Goal: Information Seeking & Learning: Learn about a topic

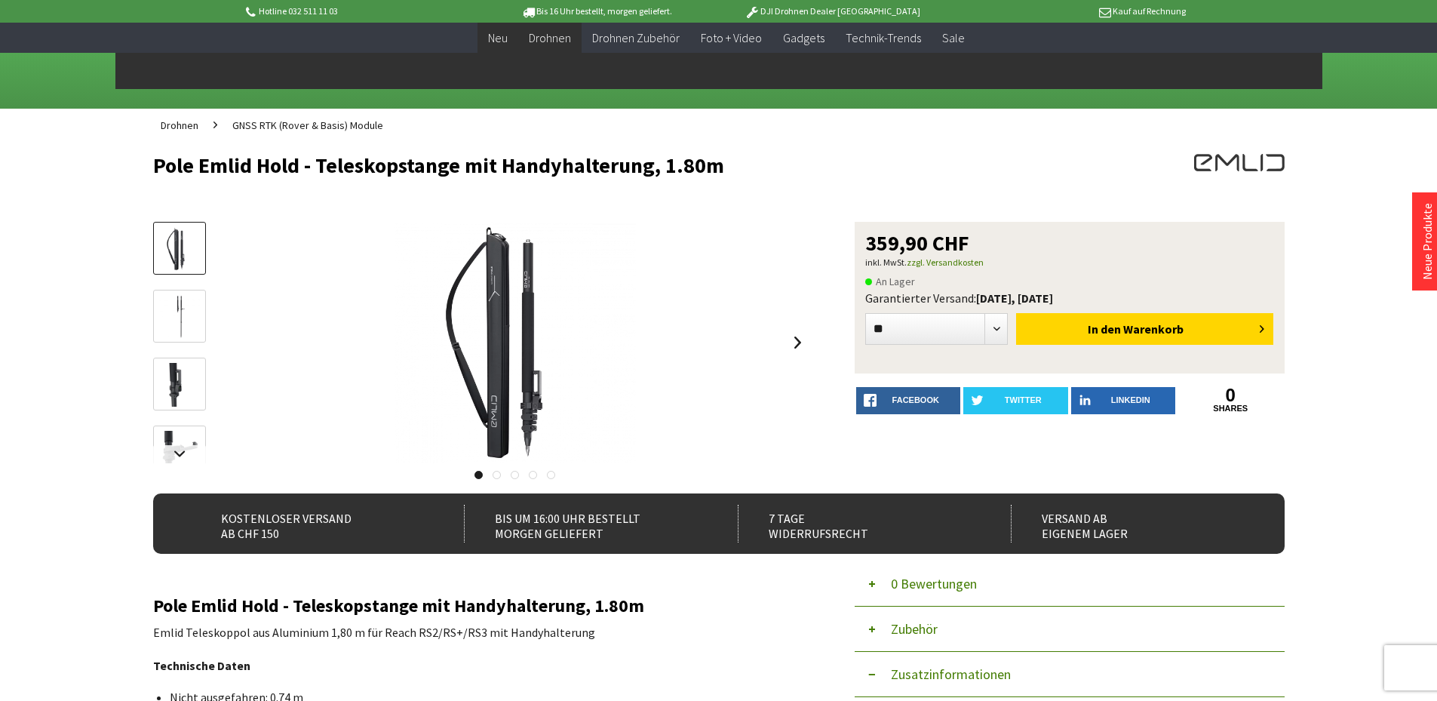
select select "**"
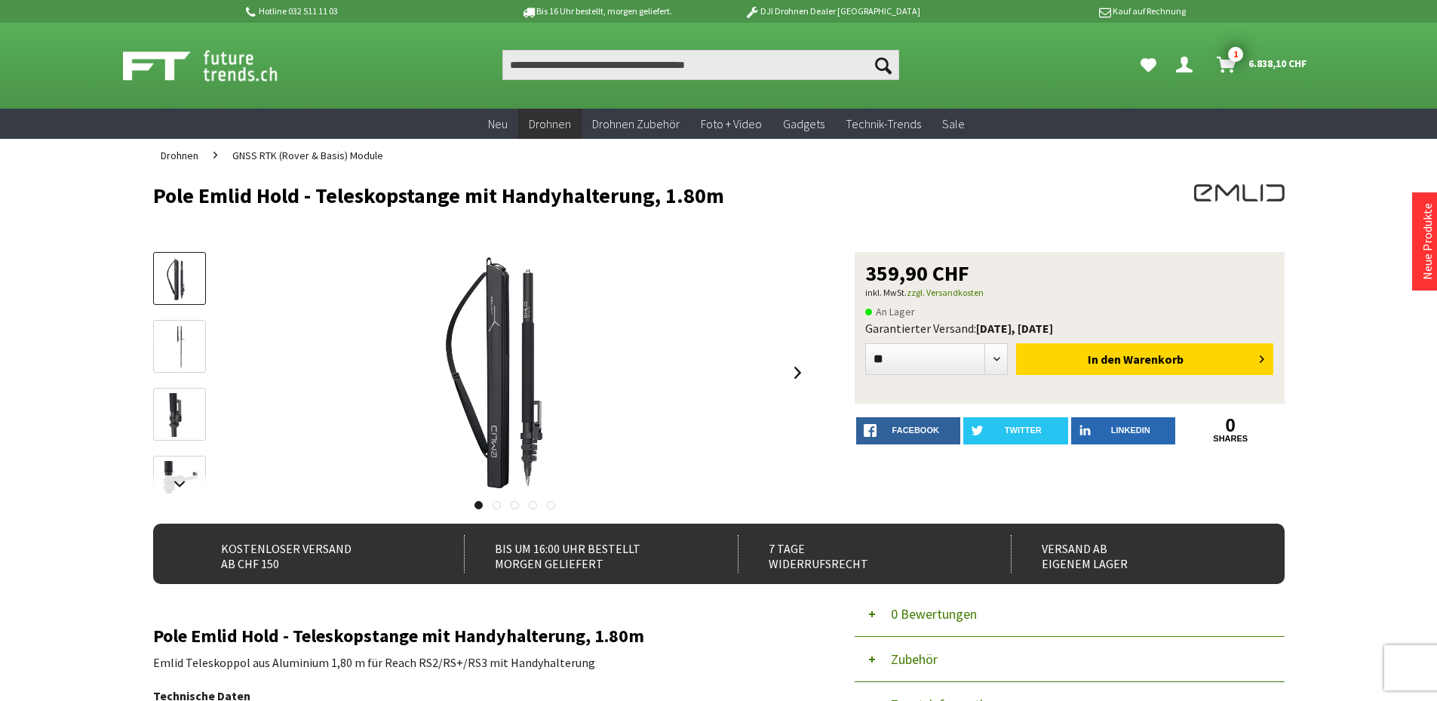
click at [247, 78] on img at bounding box center [217, 66] width 188 height 38
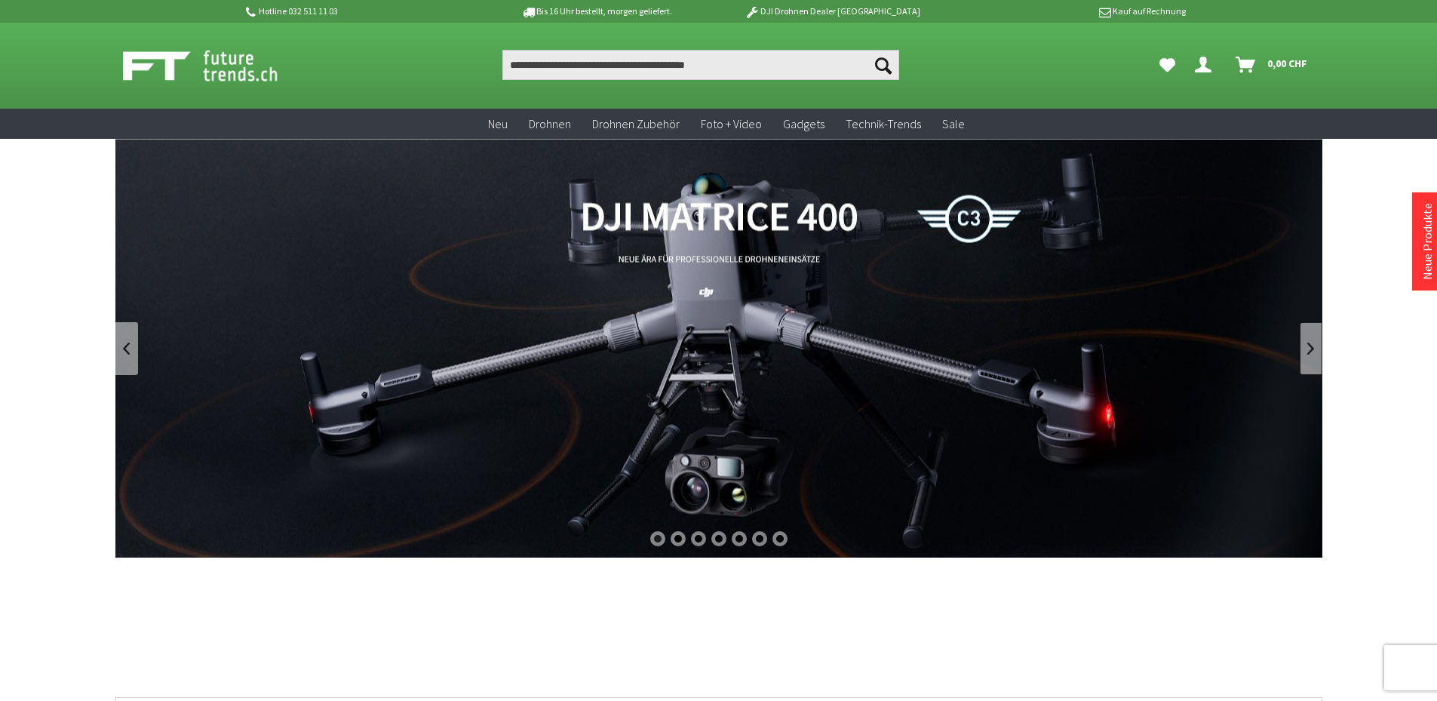
click at [1314, 361] on link at bounding box center [1311, 348] width 23 height 53
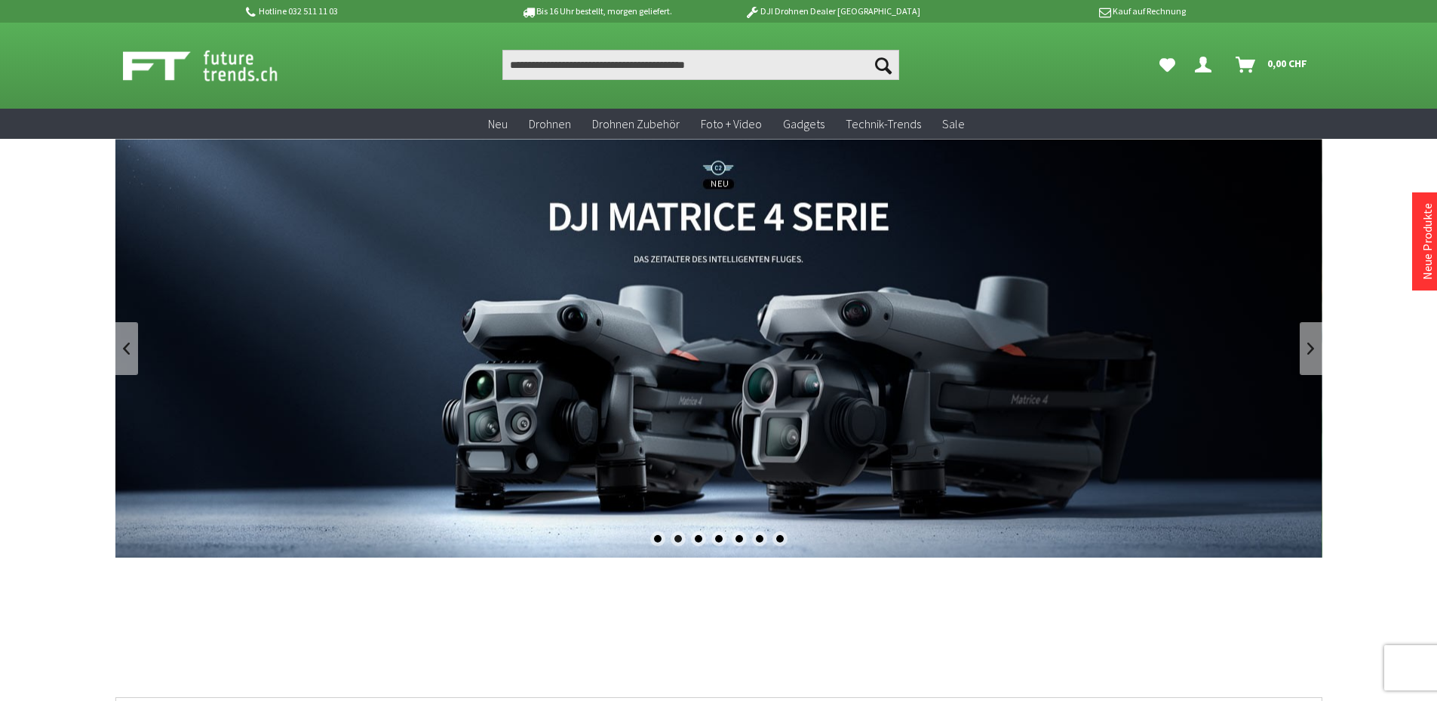
click at [465, 303] on link "DJI Matrice 4 Enterprise Drohnen Serie - M4T und M4E" at bounding box center [718, 348] width 1207 height 419
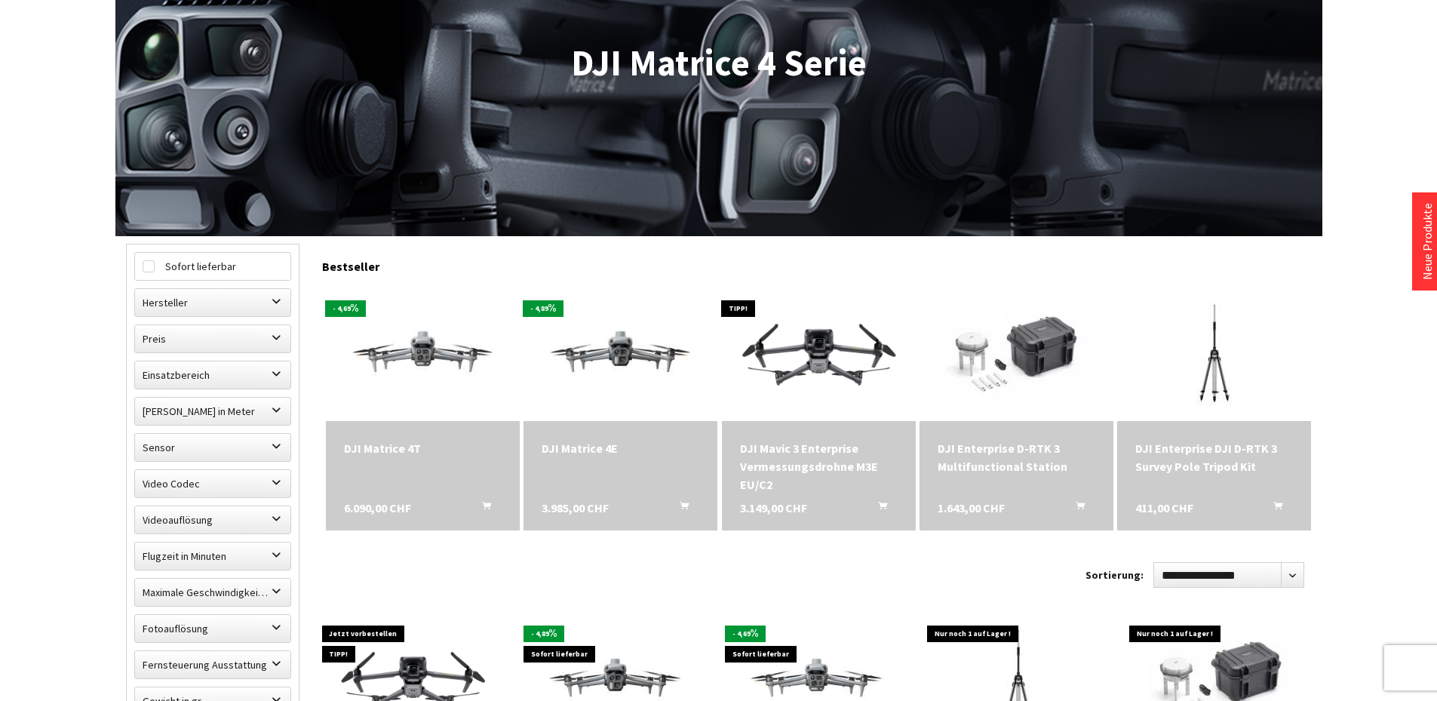
scroll to position [302, 0]
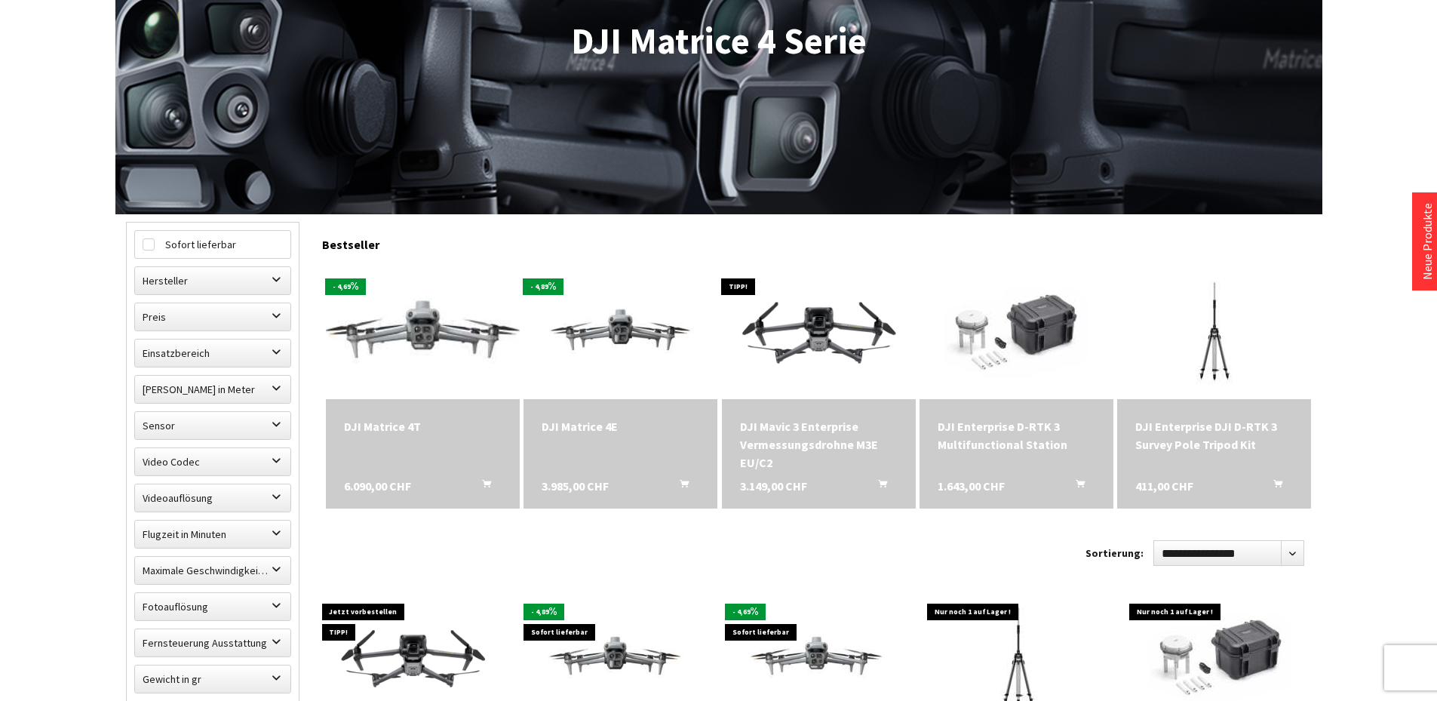
click at [422, 346] on img at bounding box center [423, 330] width 272 height 153
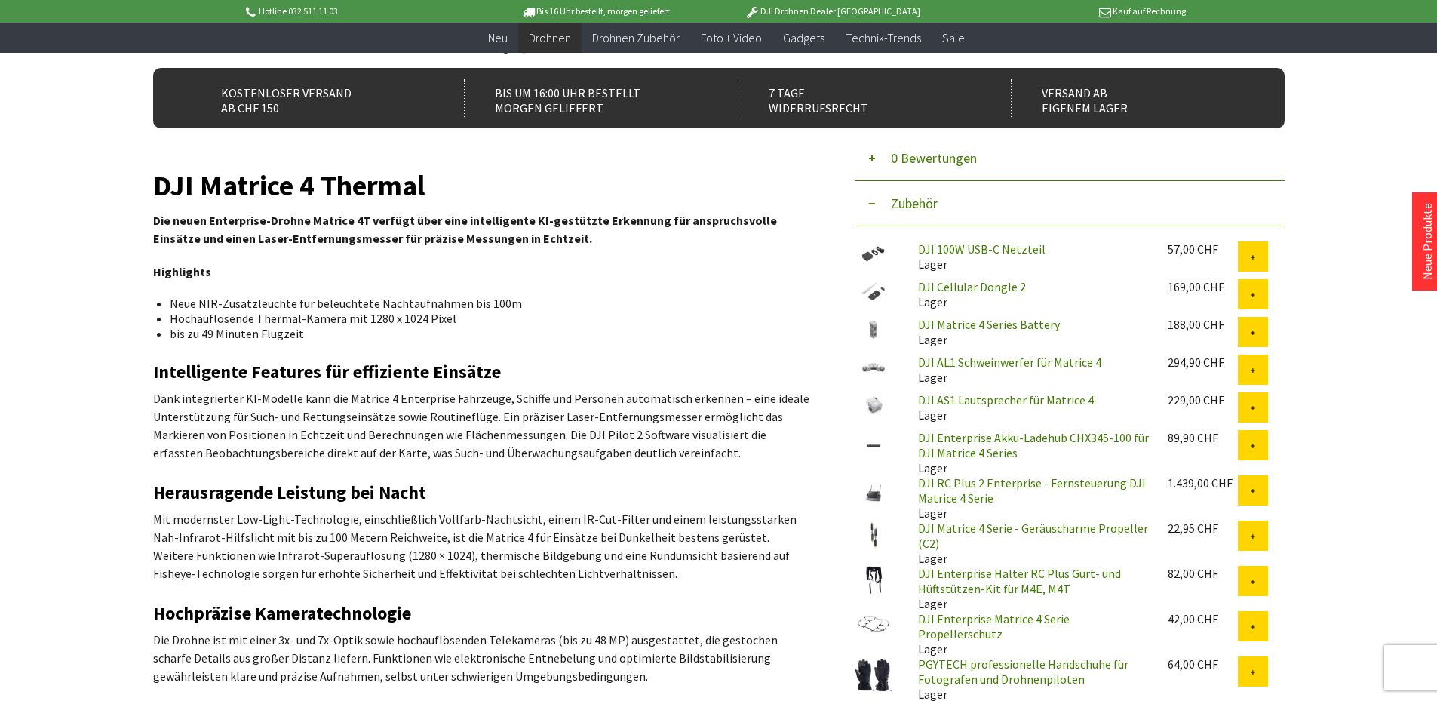
scroll to position [453, 0]
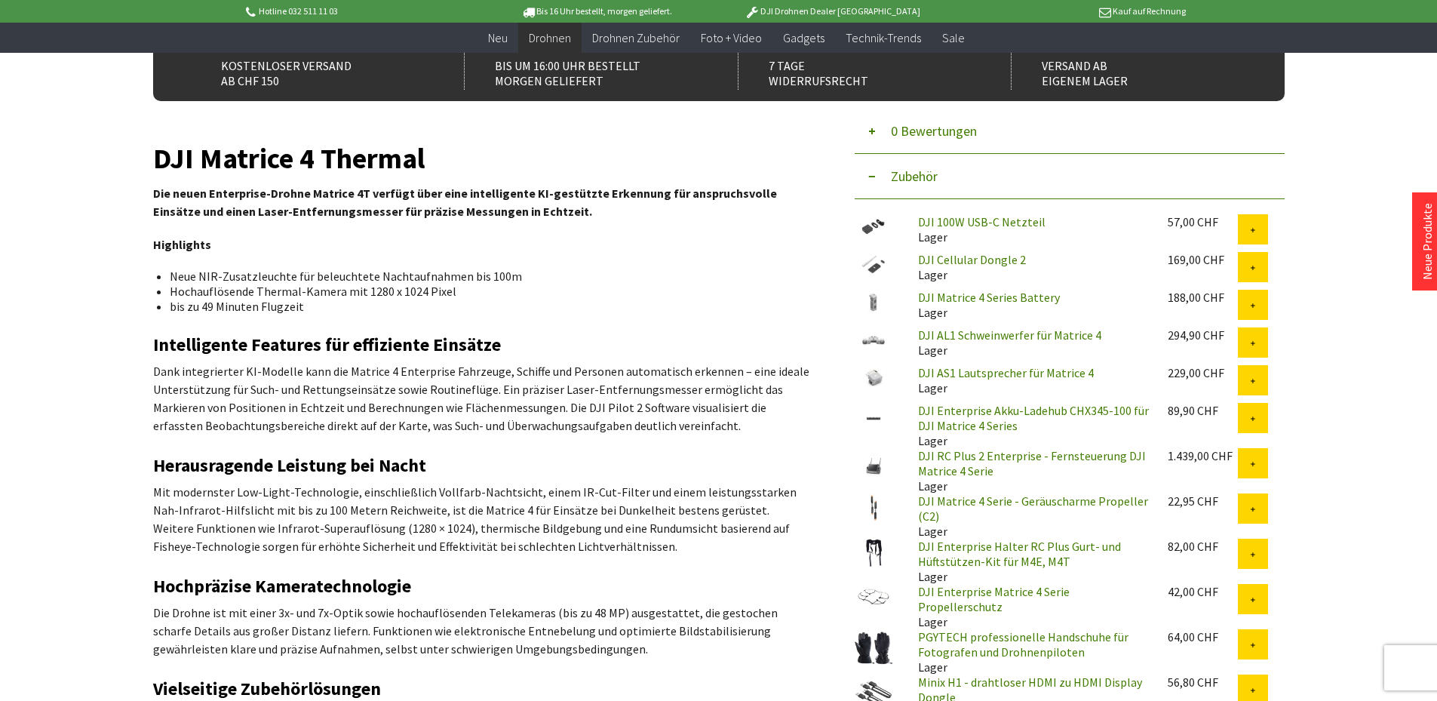
drag, startPoint x: 306, startPoint y: 306, endPoint x: 165, endPoint y: 274, distance: 144.6
click at [165, 274] on ul "Neue NIR-Zusatzleuchte für beleuchtete Nachtaufnahmen bis 100m Hochauflösende T…" at bounding box center [481, 291] width 632 height 45
copy ul "Neue NIR-Zusatzleuchte für beleuchtete Nachtaufnahmen bis 100m Hochauflösende T…"
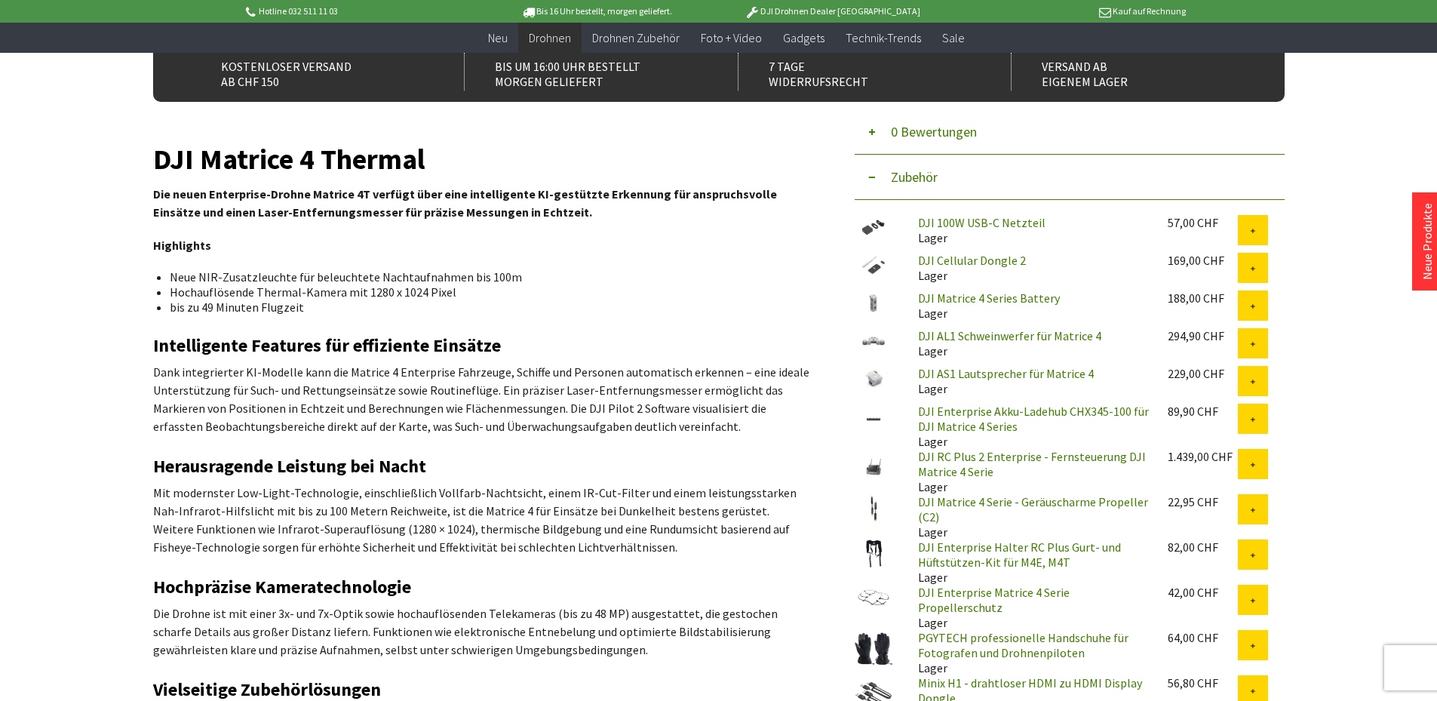
scroll to position [0, 0]
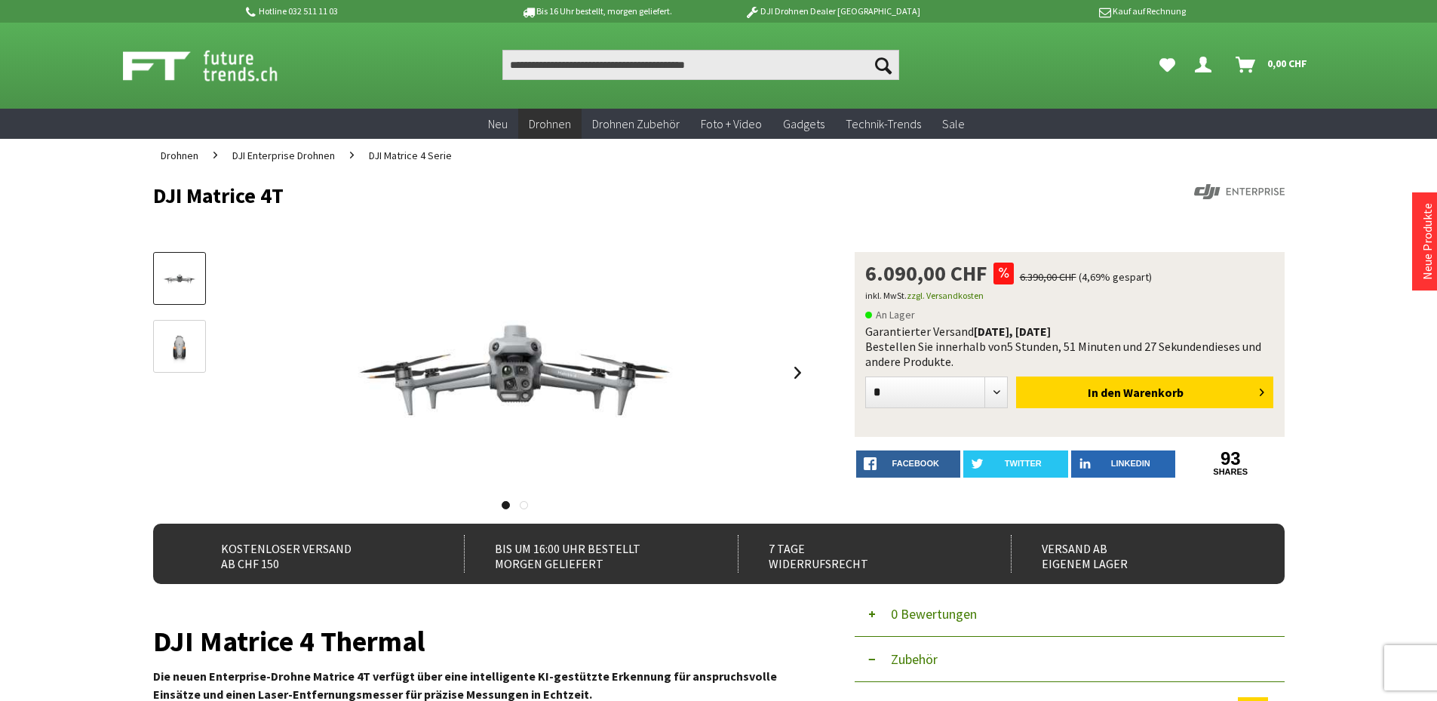
click at [225, 69] on img at bounding box center [217, 66] width 188 height 38
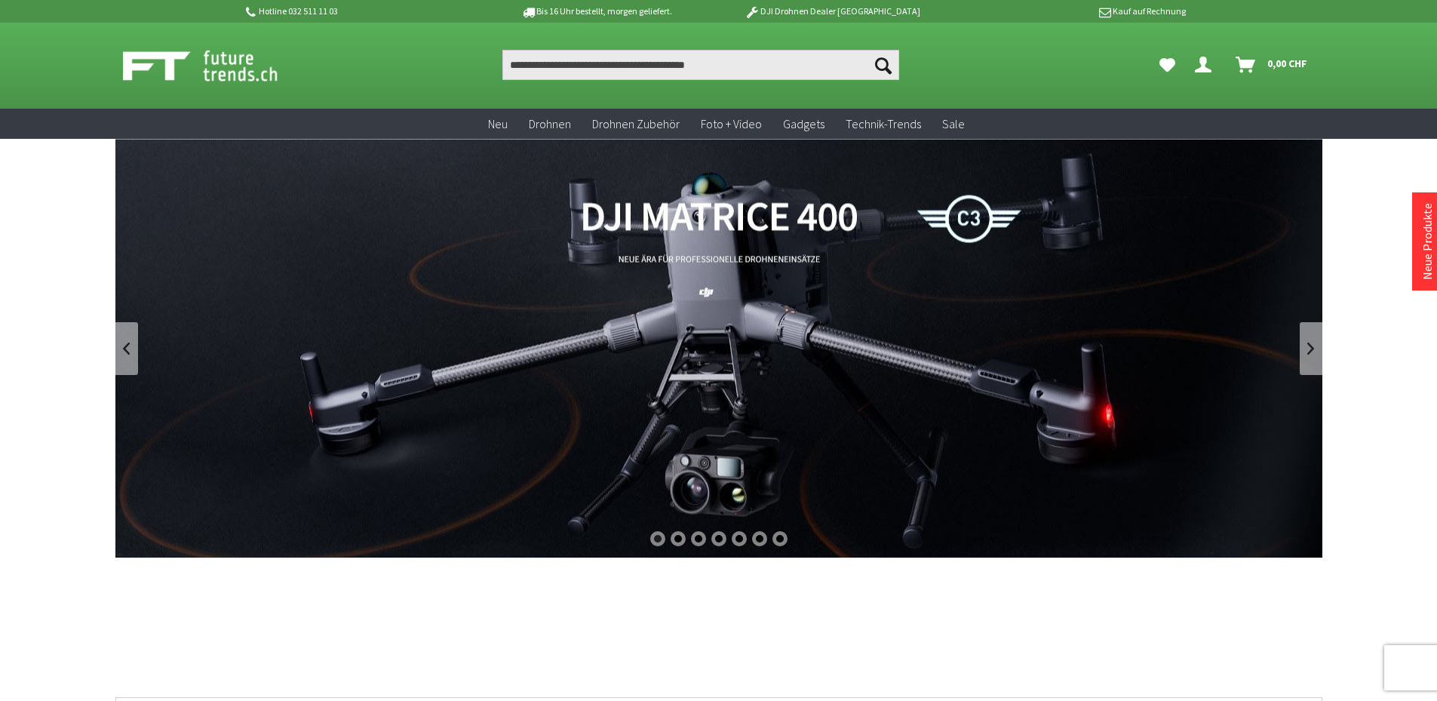
click at [631, 367] on link "DJI Matrice 400" at bounding box center [718, 348] width 1207 height 419
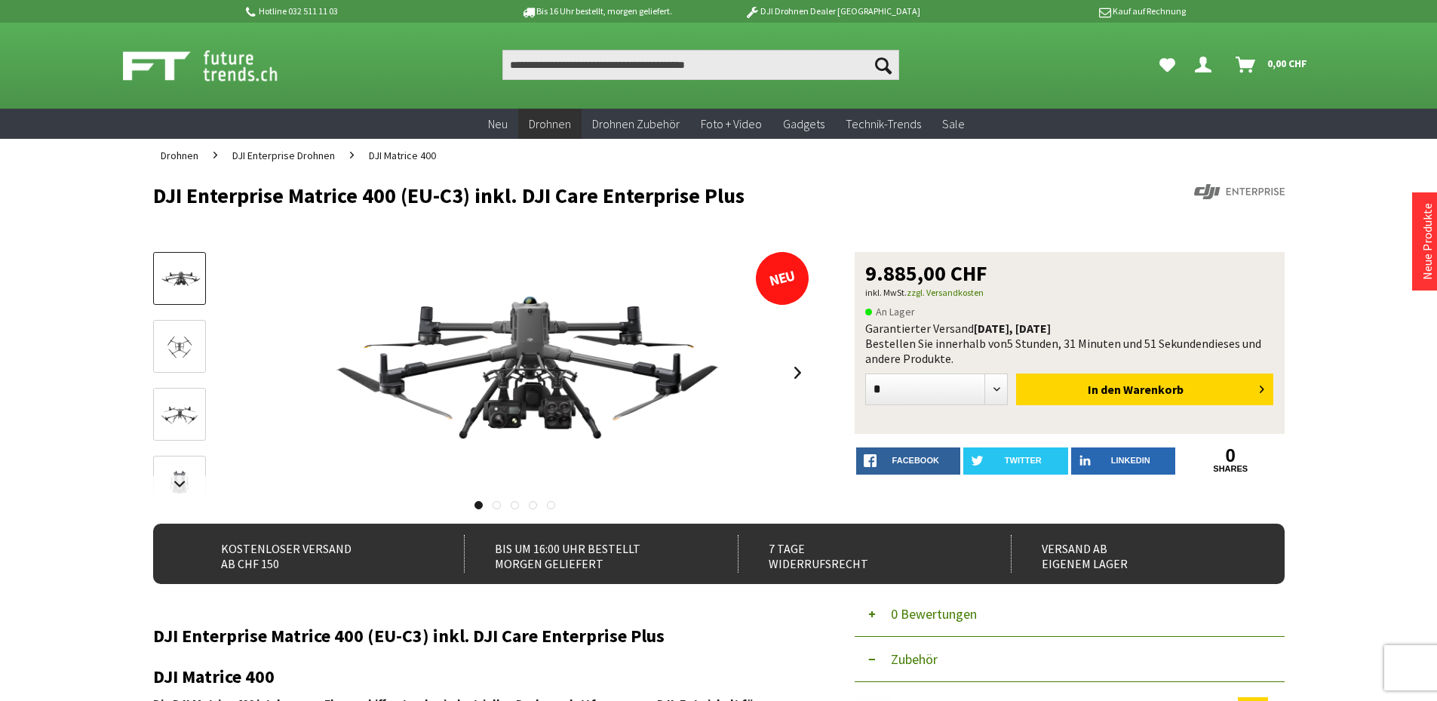
click at [643, 192] on h1 "DJI Enterprise Matrice 400 (EU-C3) inkl. DJI Care Enterprise Plus" at bounding box center [605, 195] width 905 height 23
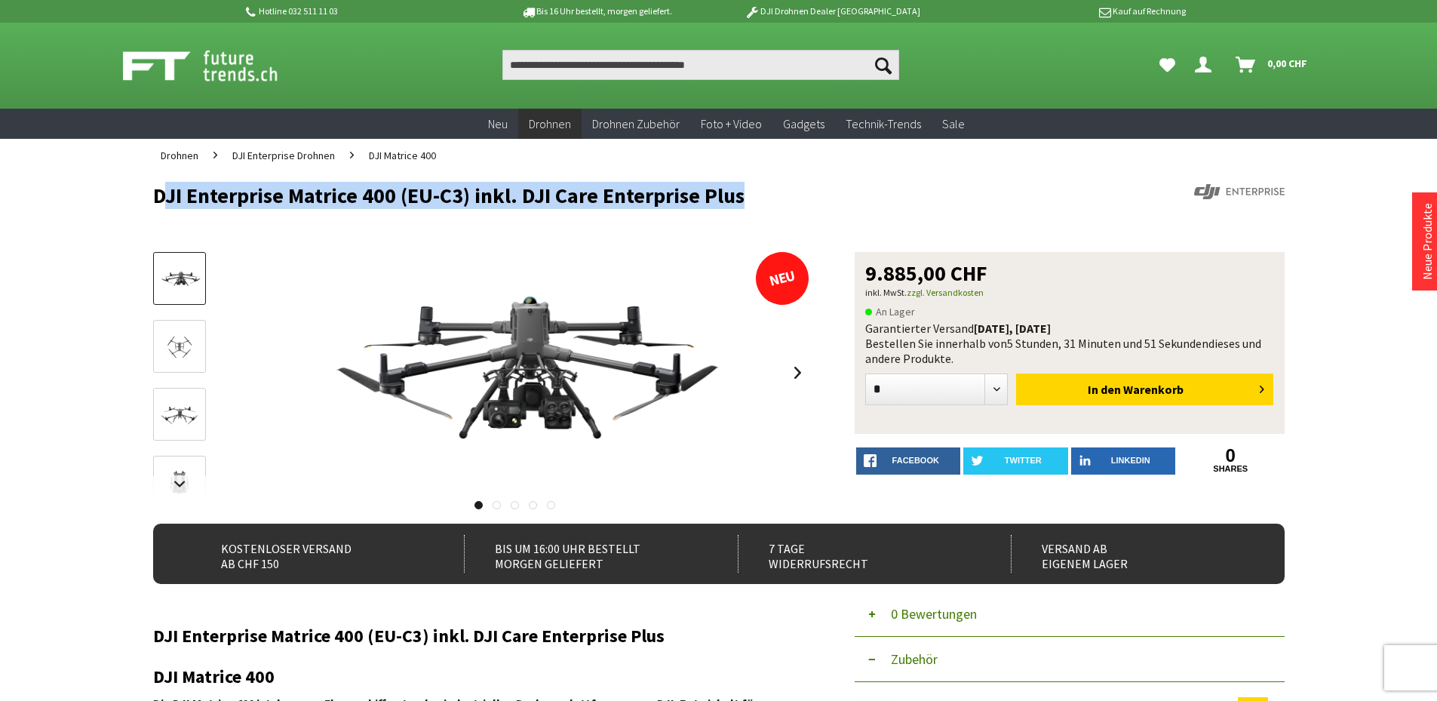
click at [643, 192] on h1 "DJI Enterprise Matrice 400 (EU-C3) inkl. DJI Care Enterprise Plus" at bounding box center [605, 195] width 905 height 23
copy div "DJI Enterprise Matrice 400 (EU-C3) inkl. DJI Care Enterprise Plus"
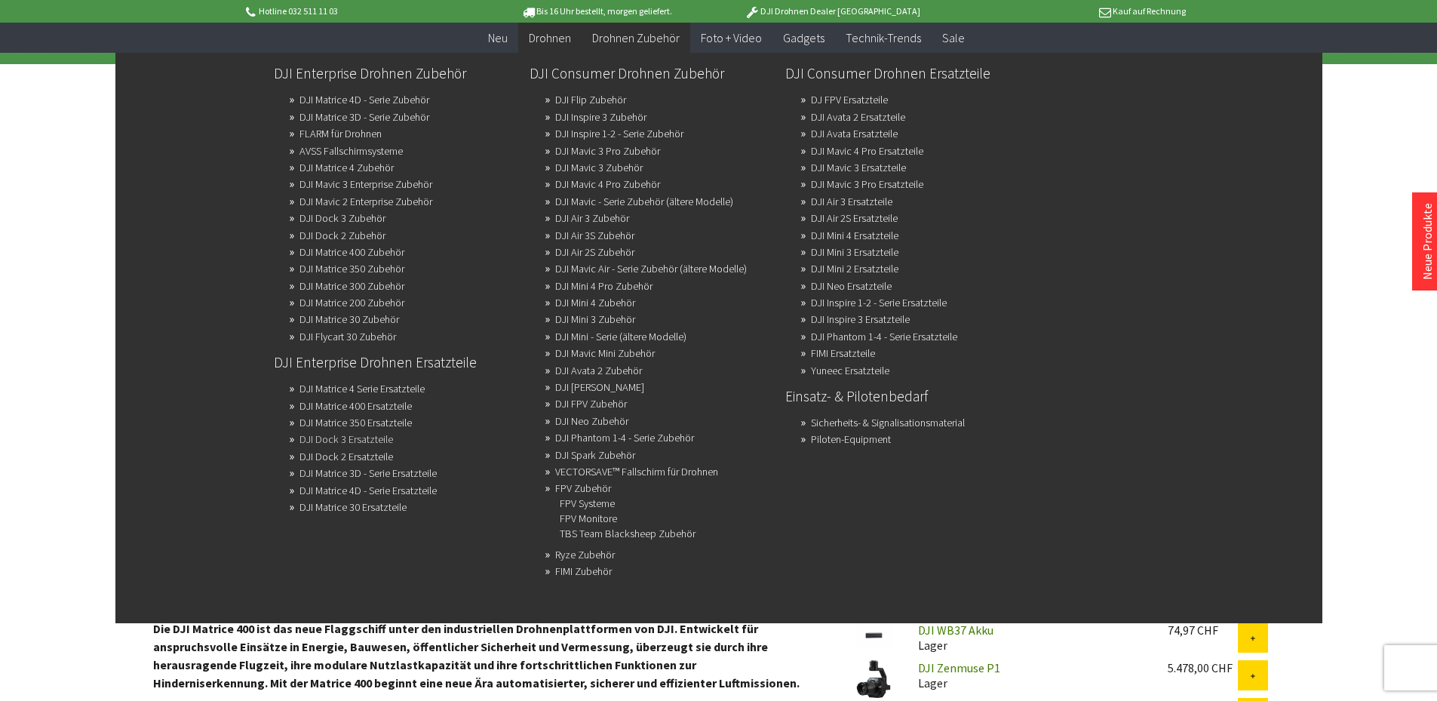
scroll to position [377, 0]
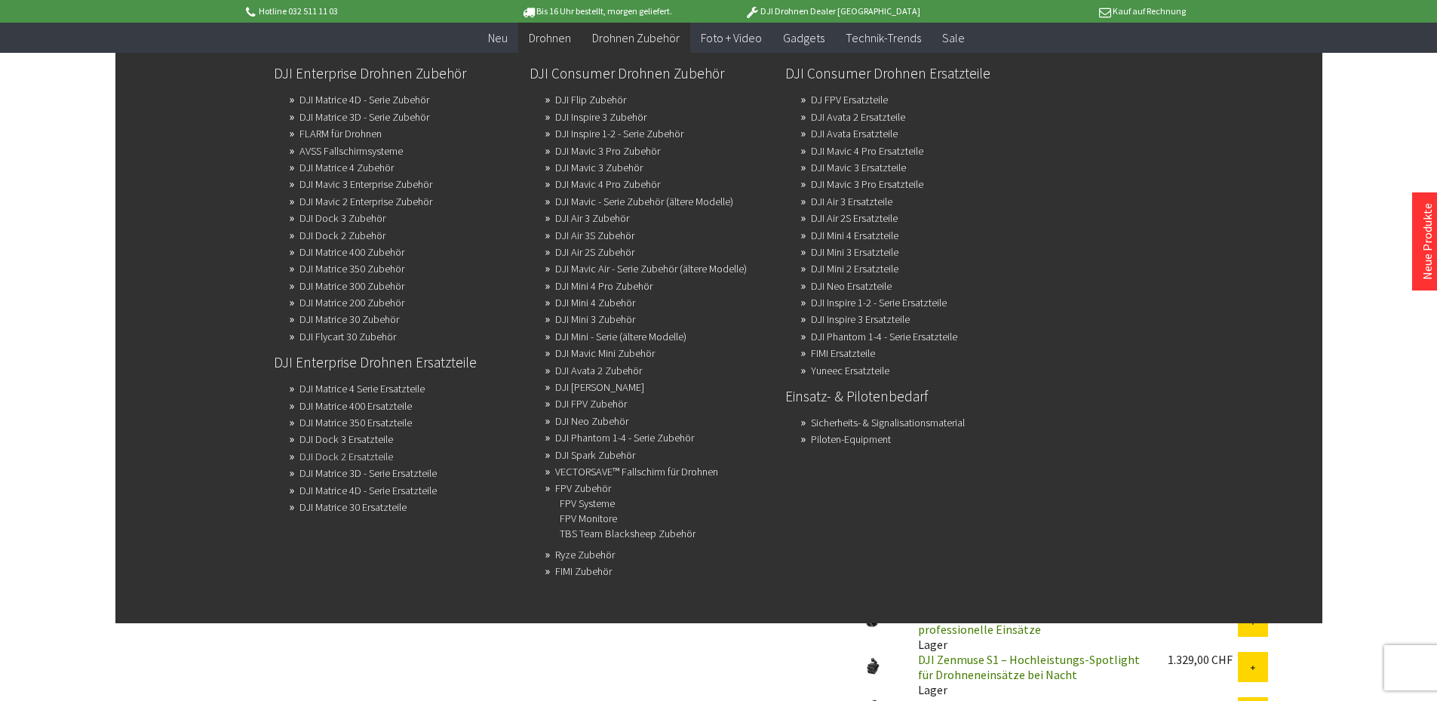
click at [312, 456] on link "DJI Dock 2 Ersatzteile" at bounding box center [346, 456] width 94 height 21
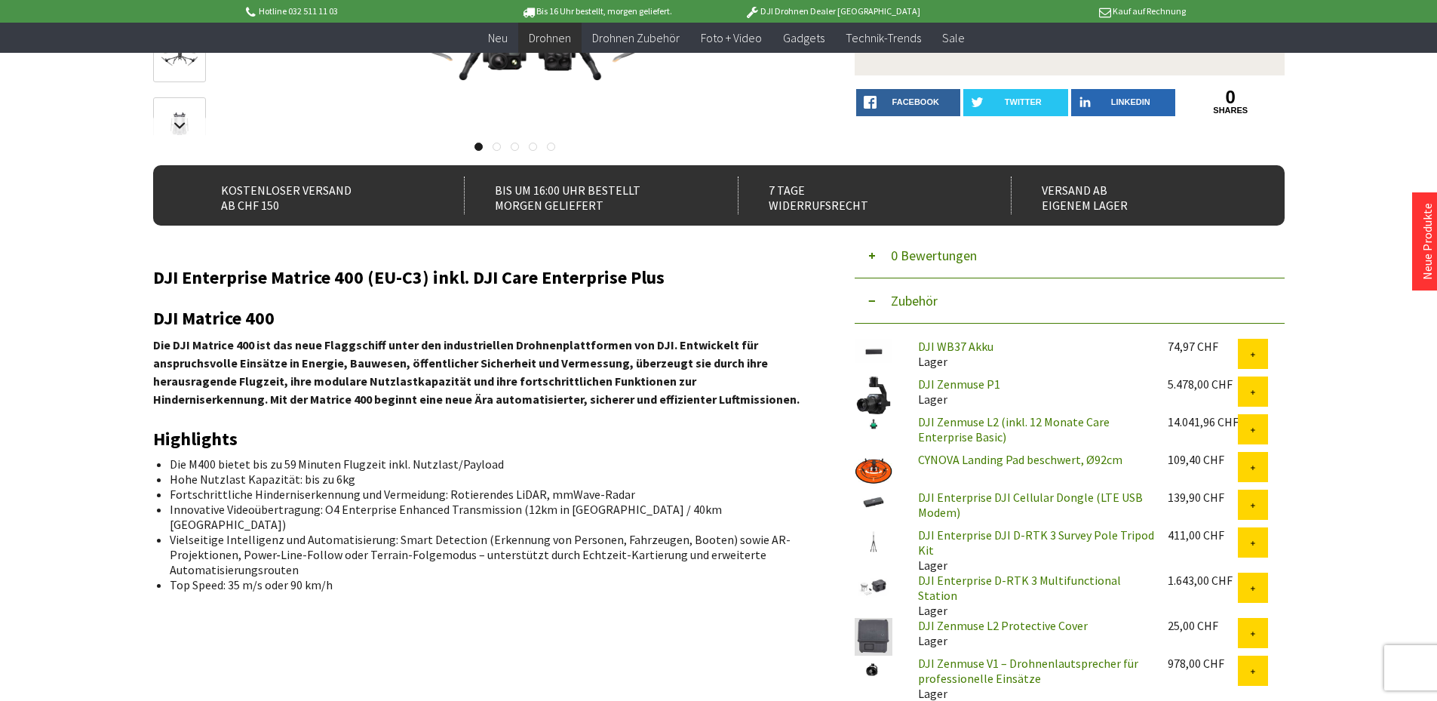
scroll to position [302, 0]
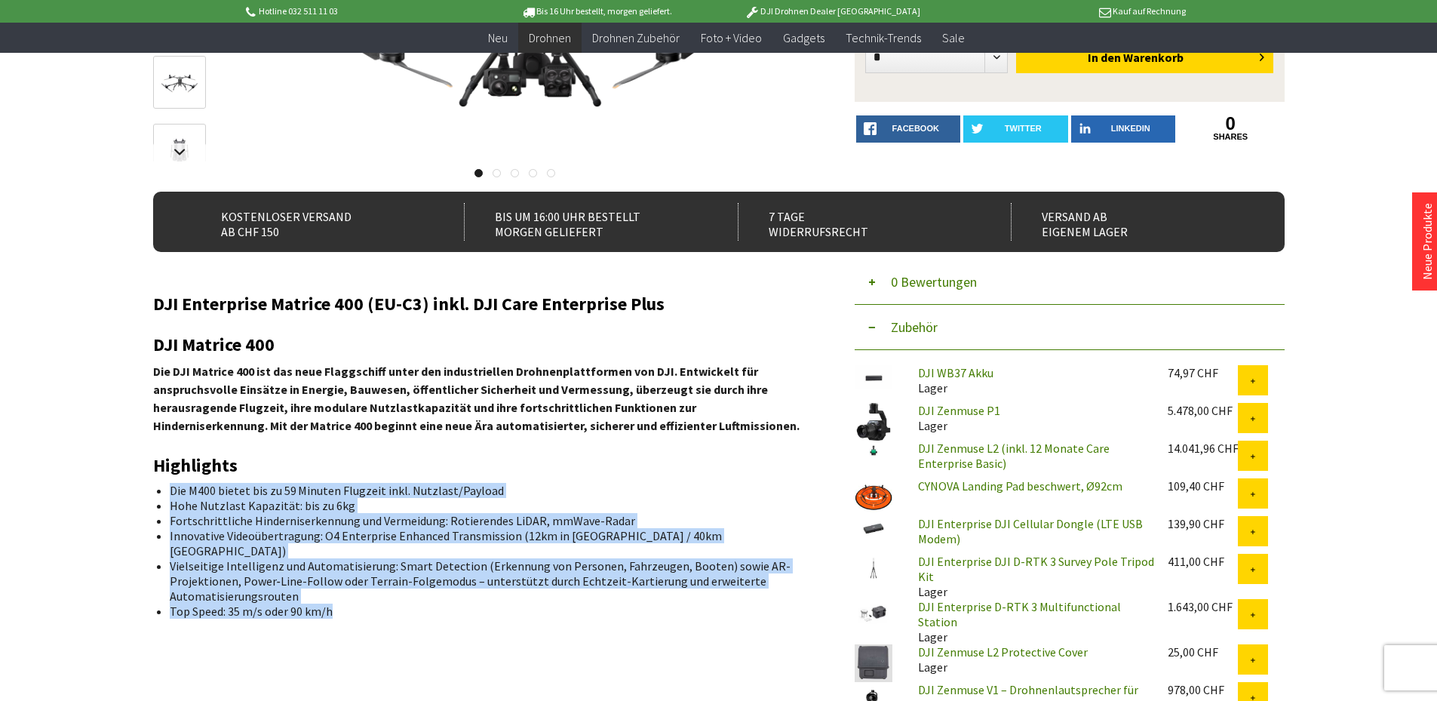
drag, startPoint x: 168, startPoint y: 487, endPoint x: 384, endPoint y: 594, distance: 240.9
click at [384, 594] on ul "Die M400 bietet bis zu 59 Minuten Flugzeit inkl. Nutzlast/Payload Hohe Nutzlast…" at bounding box center [481, 551] width 632 height 136
copy ul "Die M400 bietet bis zu 59 Minuten Flugzeit inkl. Nutzlast/Payload Hohe Nutzlast…"
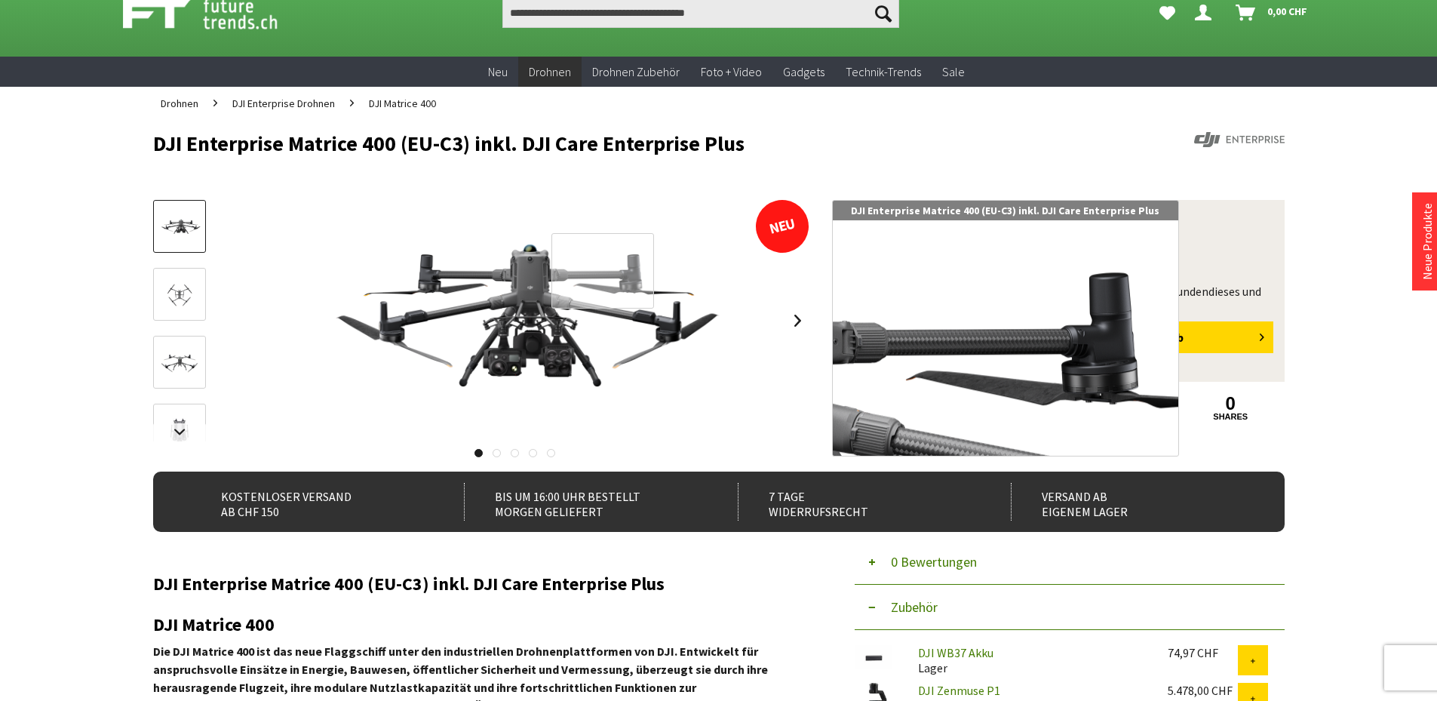
scroll to position [0, 0]
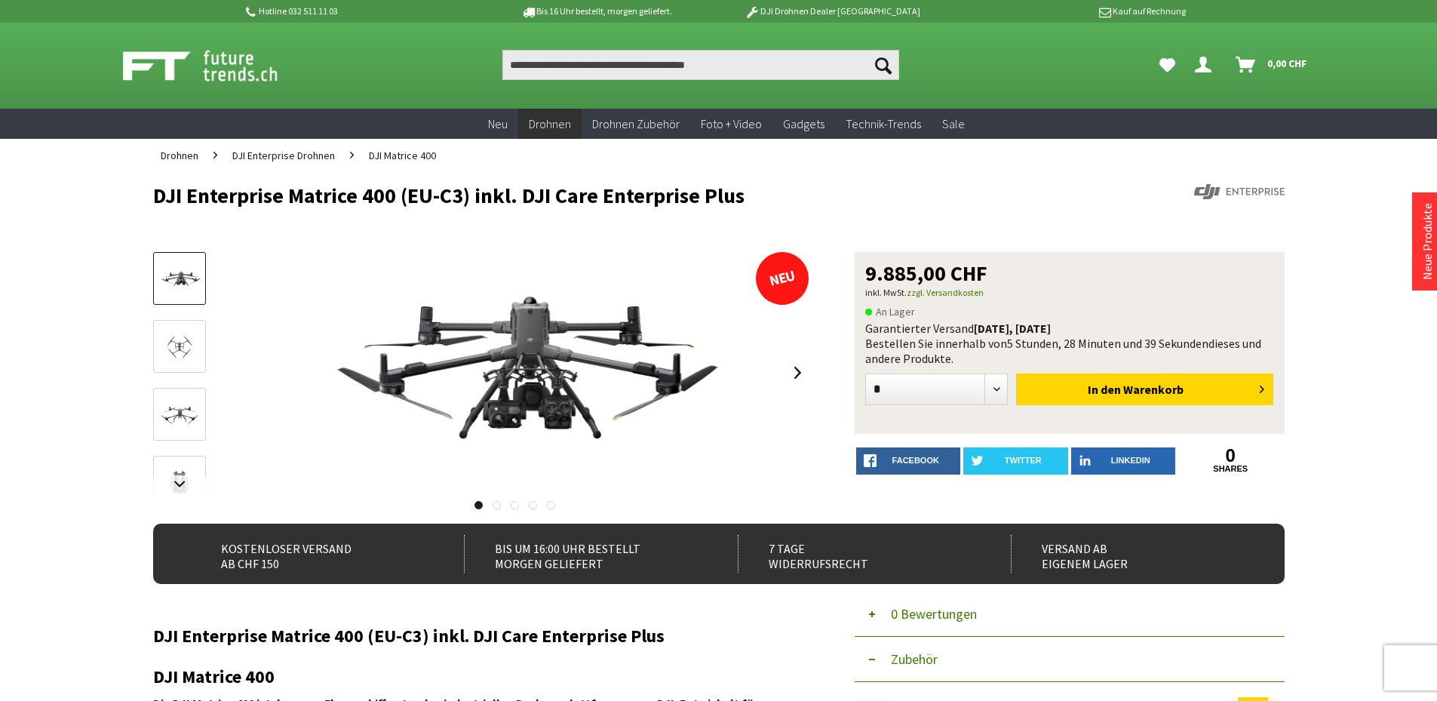
click at [238, 86] on div "Suchen Suchen Dein Konto Menü schließen Dein Konto Anmelden oder registrieren Ü…" at bounding box center [718, 66] width 1207 height 86
click at [243, 63] on img at bounding box center [217, 66] width 188 height 38
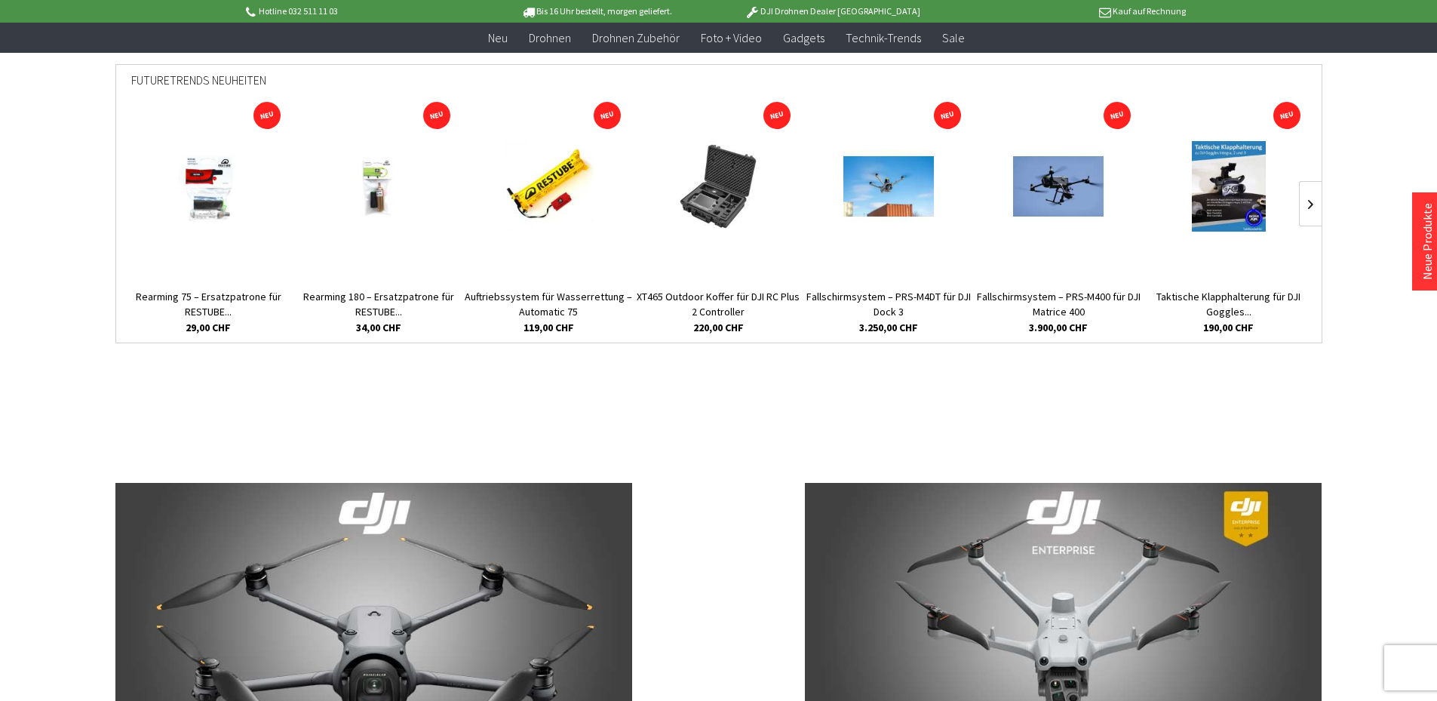
scroll to position [604, 0]
click at [877, 165] on img at bounding box center [888, 185] width 91 height 91
click at [1041, 186] on img at bounding box center [1058, 185] width 91 height 91
click at [886, 164] on img at bounding box center [888, 185] width 91 height 91
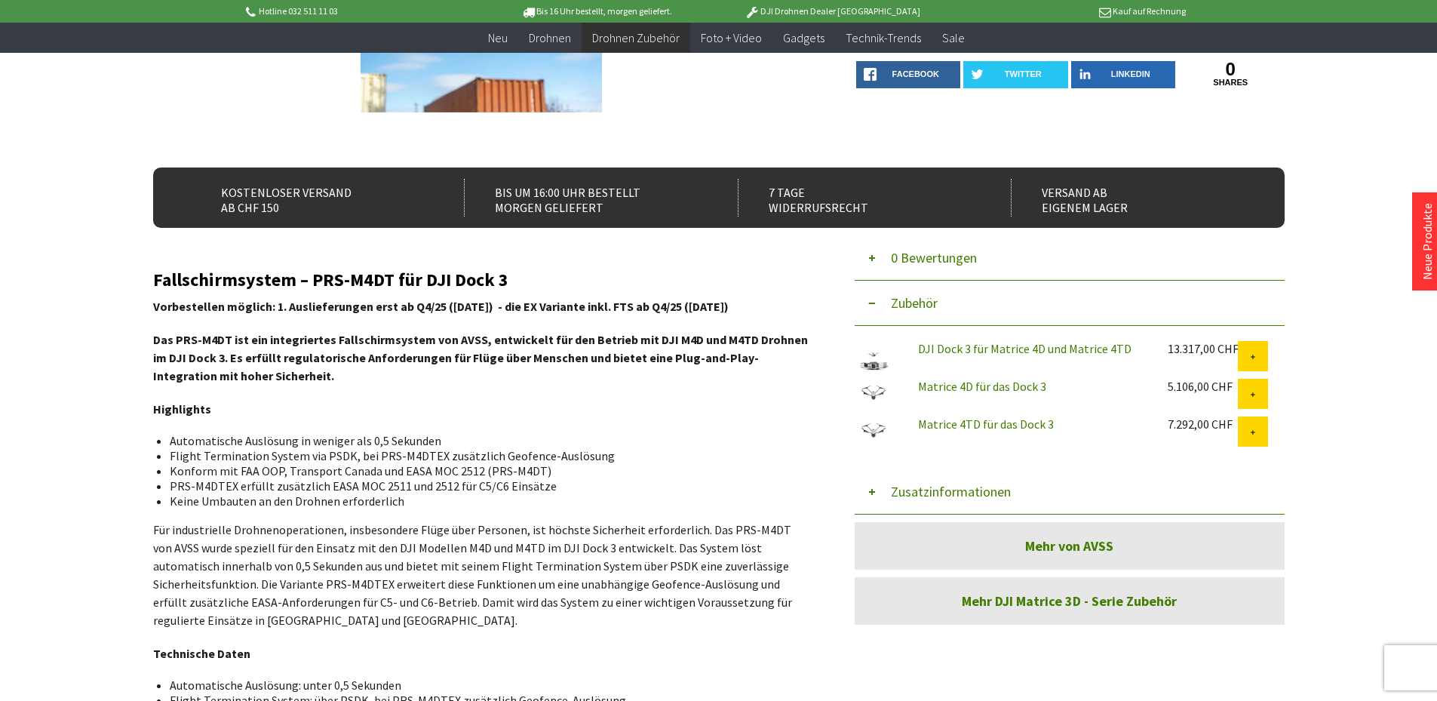
scroll to position [302, 0]
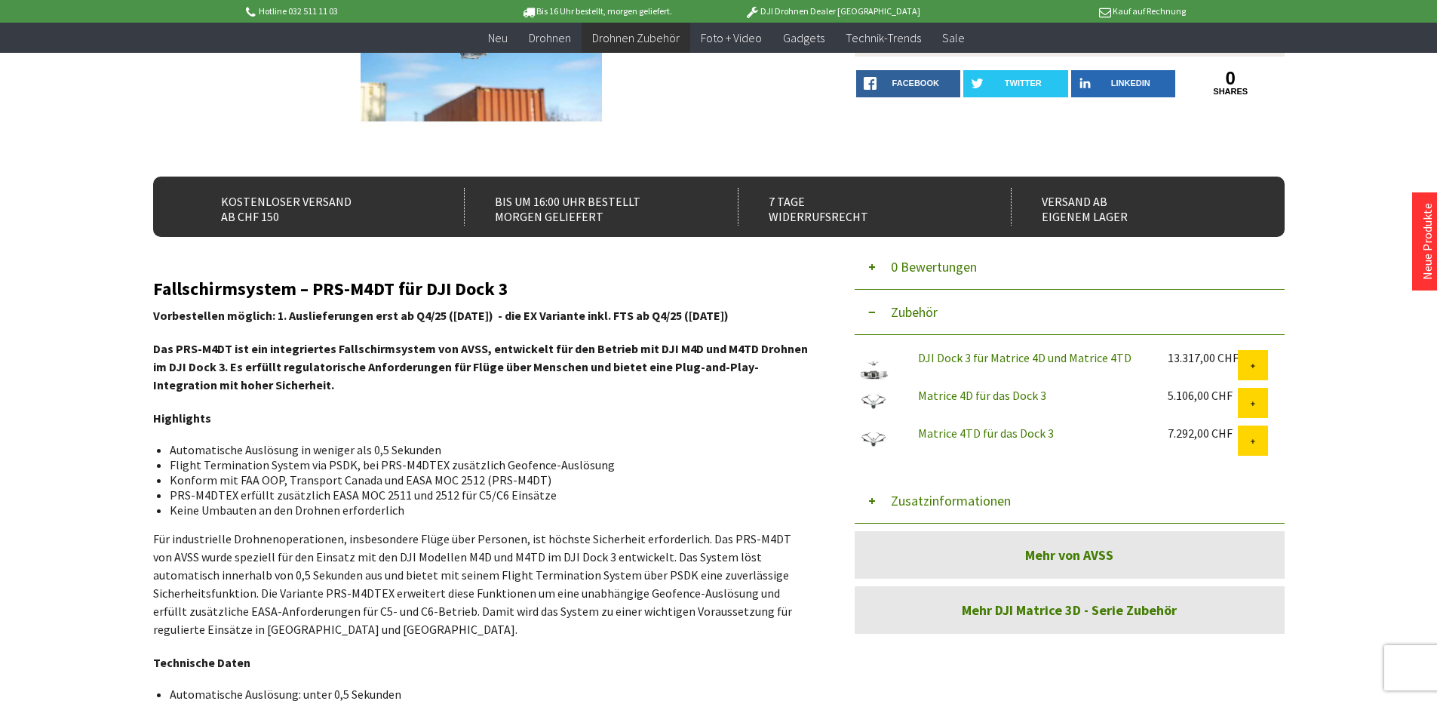
click at [867, 318] on button "Zubehör" at bounding box center [1070, 312] width 430 height 45
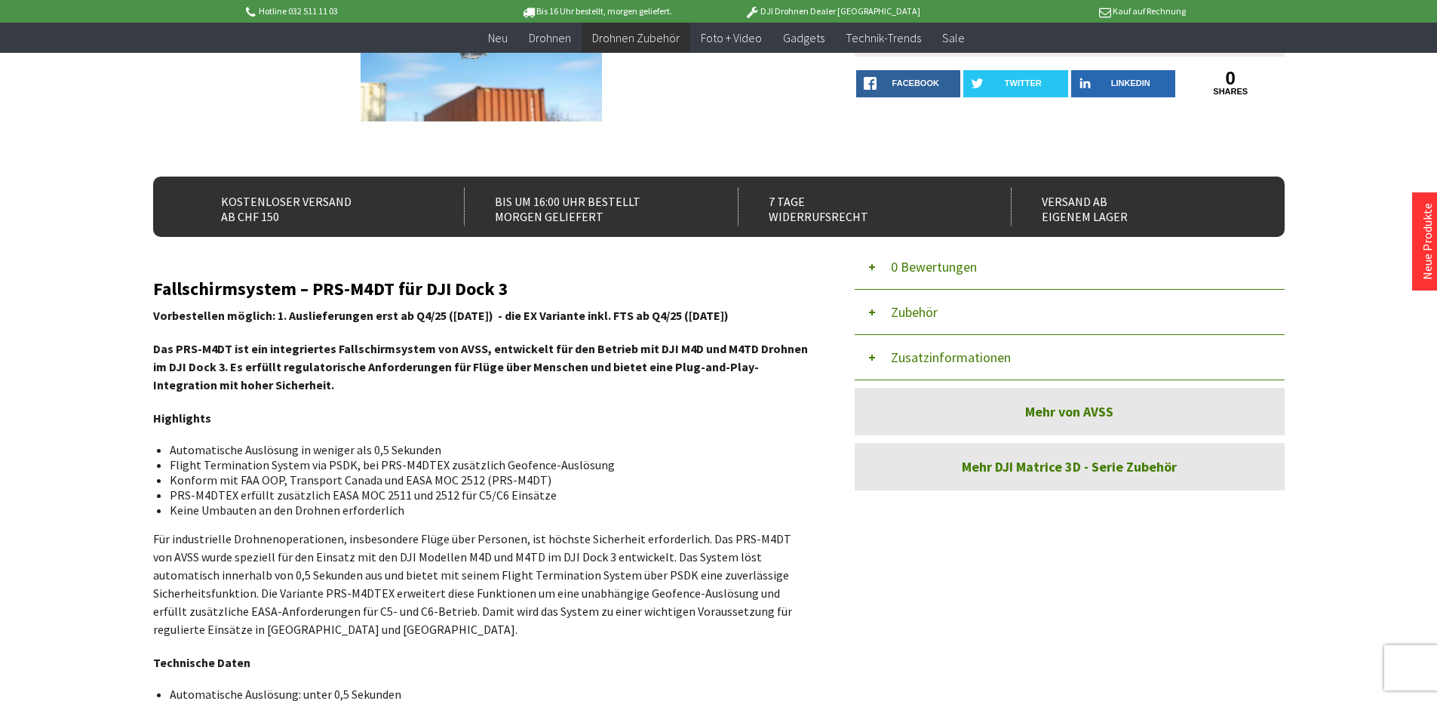
click at [983, 360] on button "Zusatzinformationen" at bounding box center [1070, 357] width 430 height 45
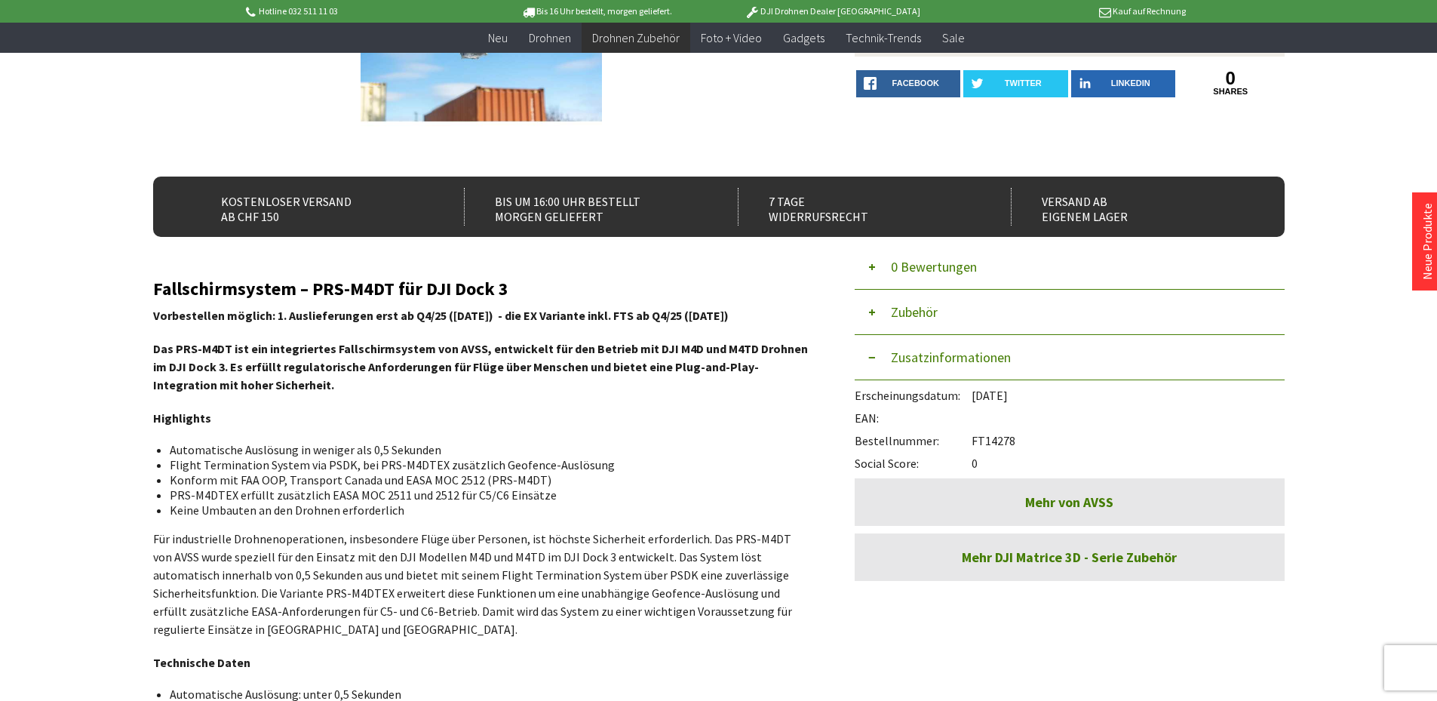
click at [1006, 440] on div "Bestellnummer: FT14278" at bounding box center [1070, 436] width 430 height 23
copy div "FT14278"
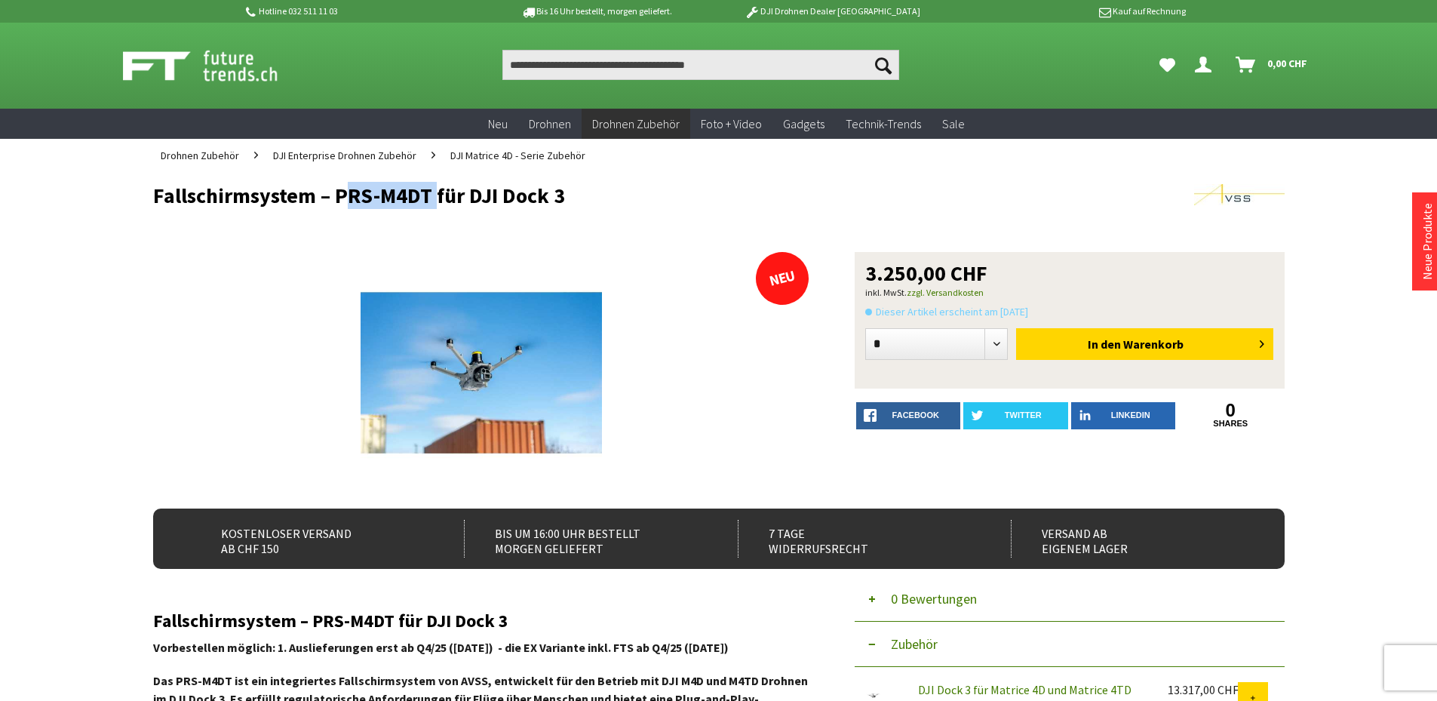
drag, startPoint x: 339, startPoint y: 196, endPoint x: 429, endPoint y: 187, distance: 91.0
click at [429, 187] on h1 "Fallschirmsystem – PRS-M4DT für DJI Dock 3" at bounding box center [605, 195] width 905 height 23
copy h1 "PRS-M4DT"
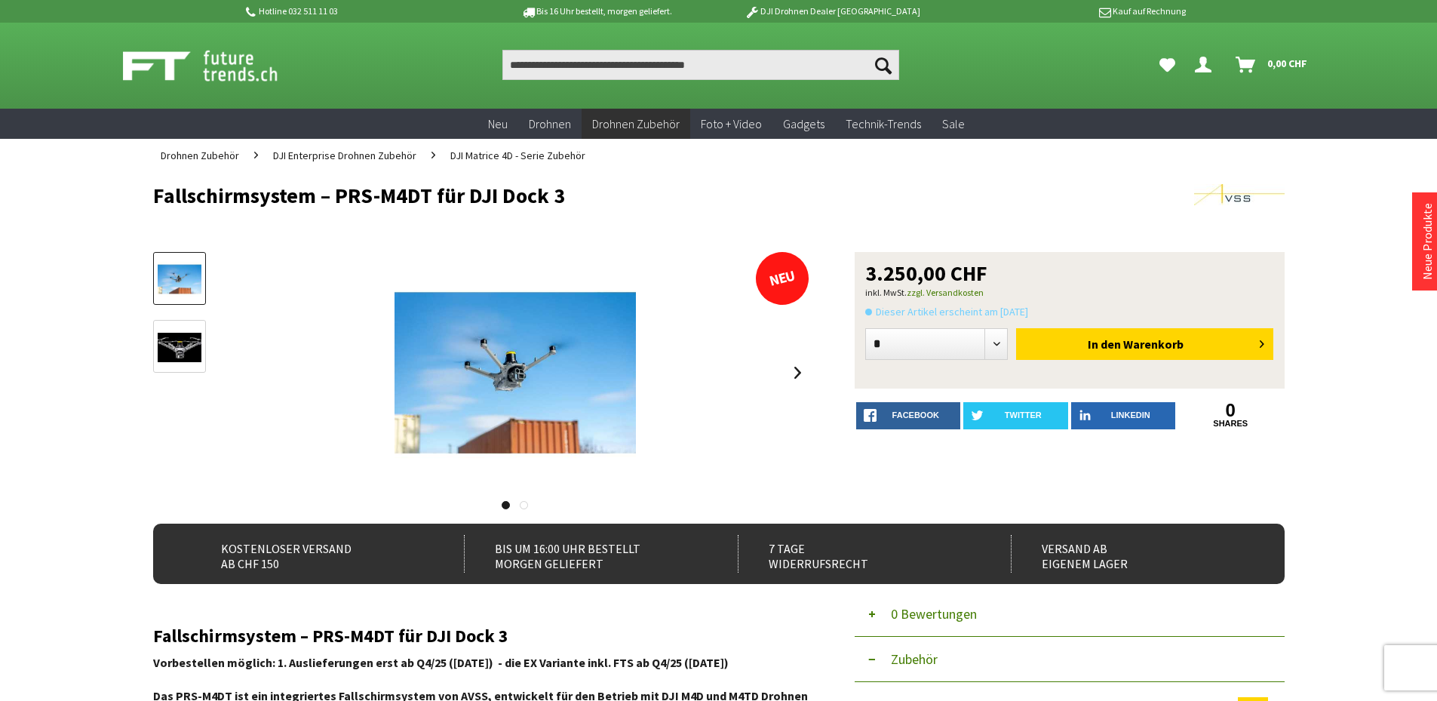
click at [189, 337] on img at bounding box center [180, 347] width 44 height 29
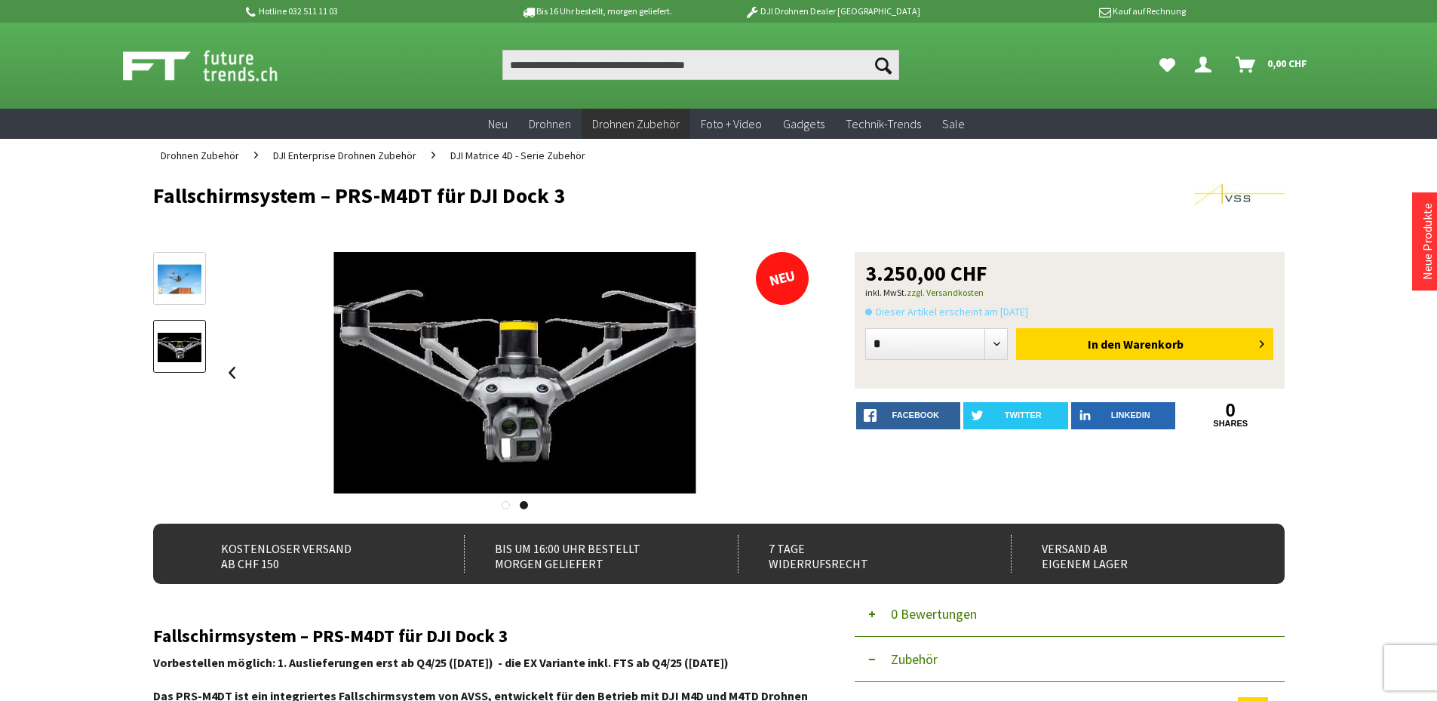
click at [170, 284] on img at bounding box center [180, 279] width 44 height 44
